Goal: Information Seeking & Learning: Learn about a topic

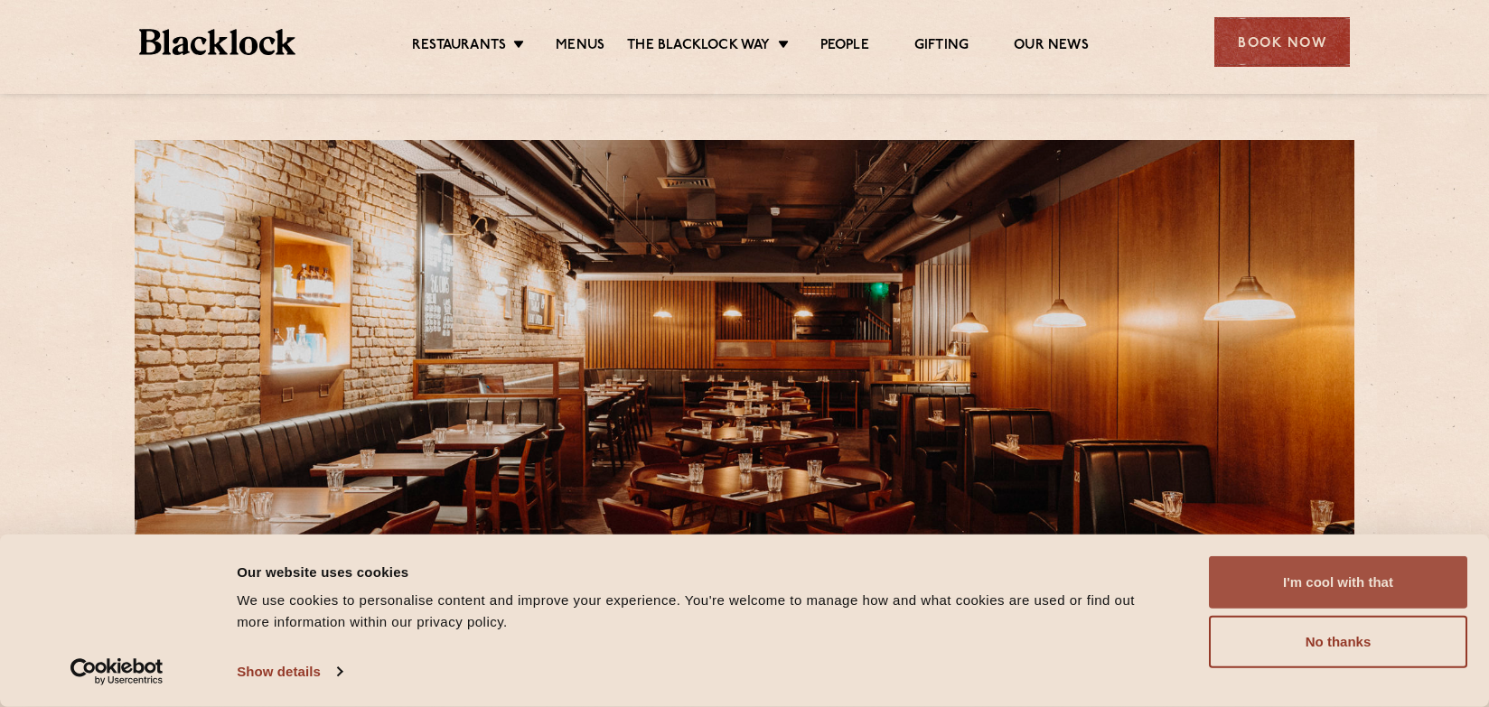
click at [1302, 585] on button "I'm cool with that" at bounding box center [1338, 582] width 258 height 52
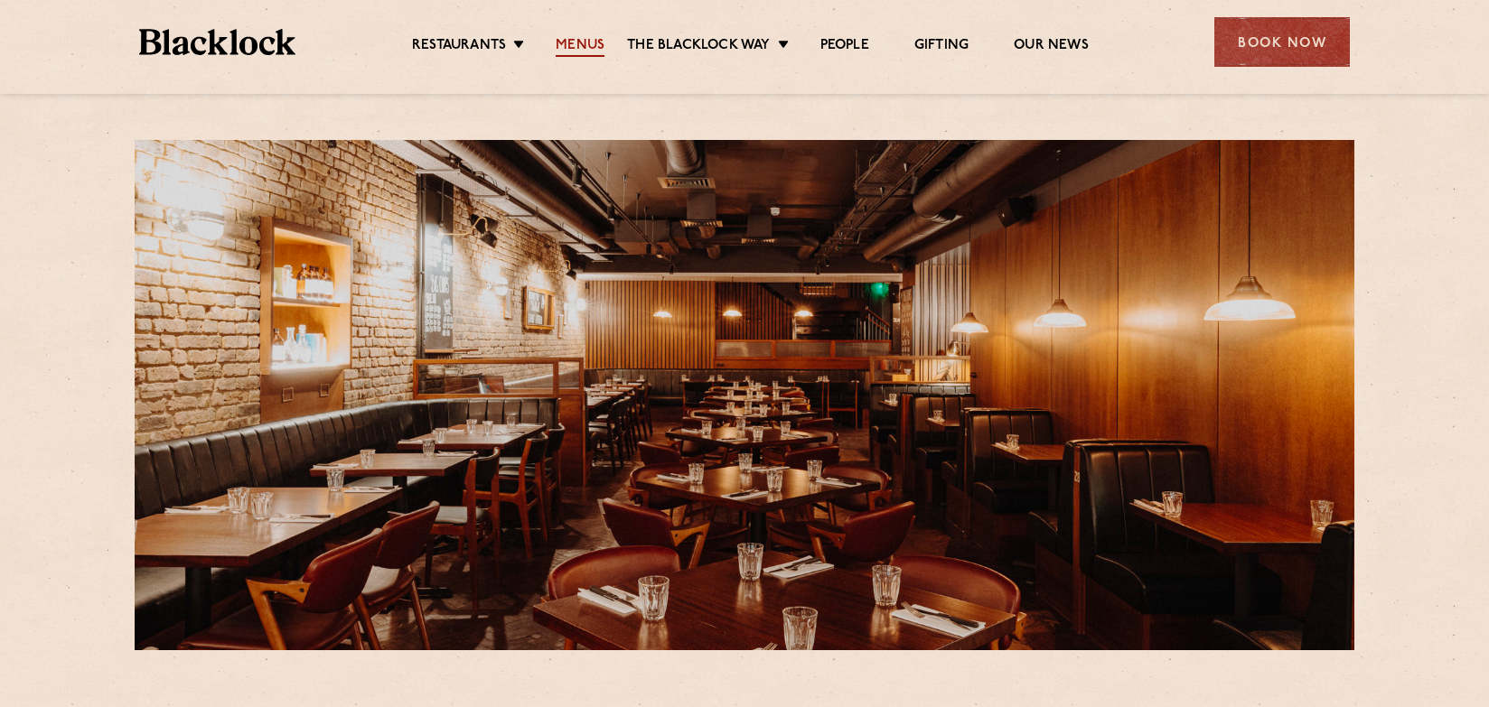
click at [577, 38] on link "Menus" at bounding box center [580, 47] width 49 height 20
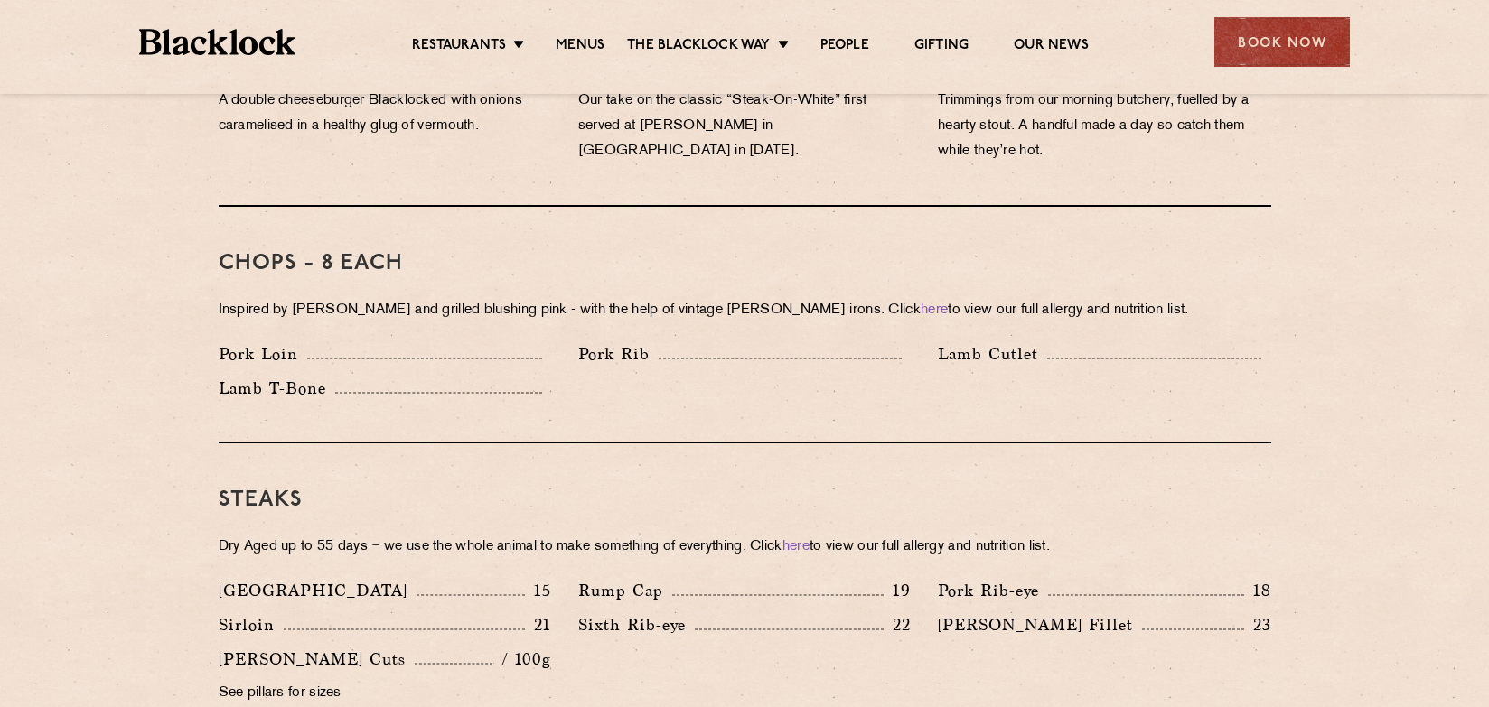
scroll to position [1355, 0]
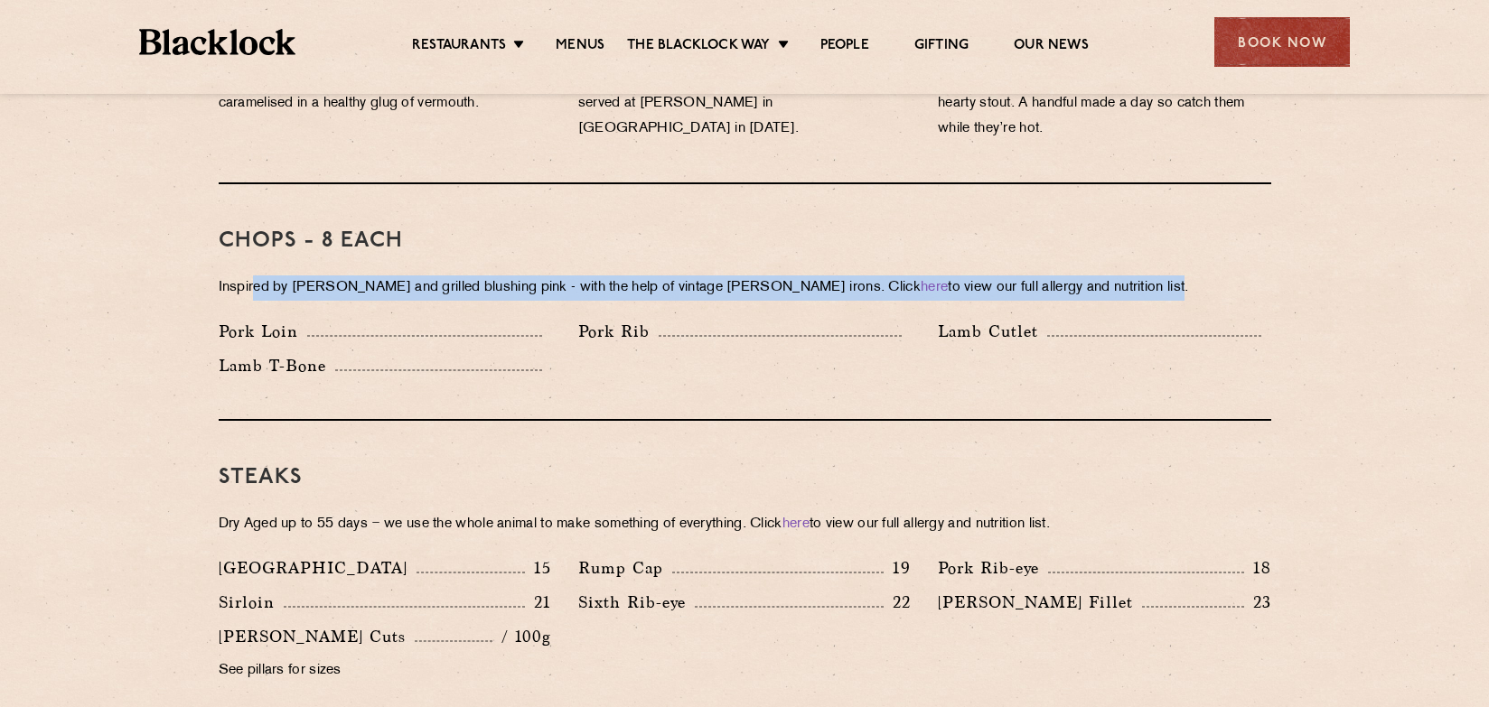
drag, startPoint x: 256, startPoint y: 264, endPoint x: 1092, endPoint y: 249, distance: 836.6
click at [1092, 249] on div "Chops - 8 each Inspired by [PERSON_NAME] and grilled blushing pink - with the h…" at bounding box center [745, 302] width 1052 height 237
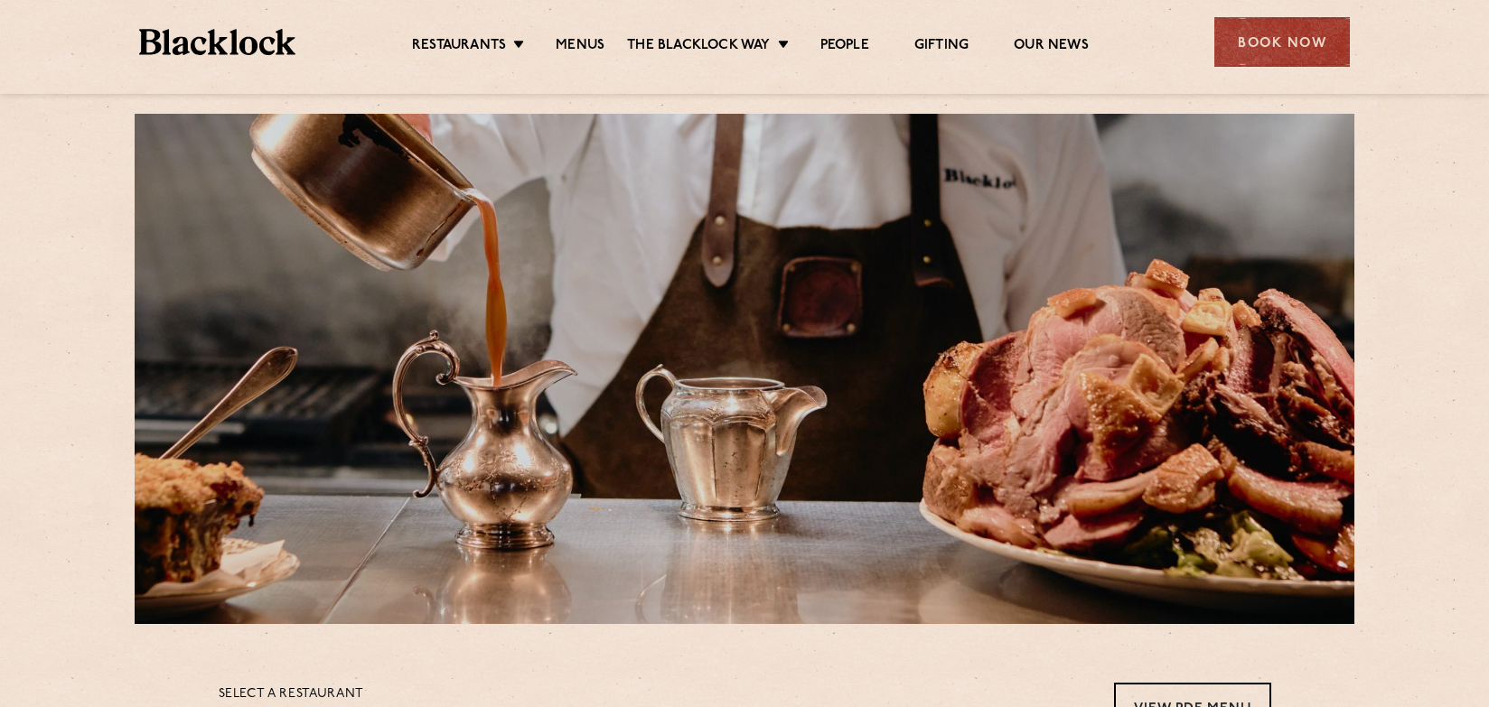
scroll to position [0, 0]
